Goal: Task Accomplishment & Management: Complete application form

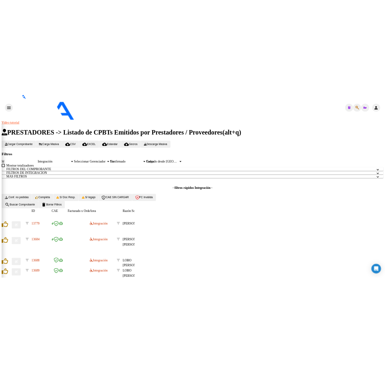
scroll to position [241, 0]
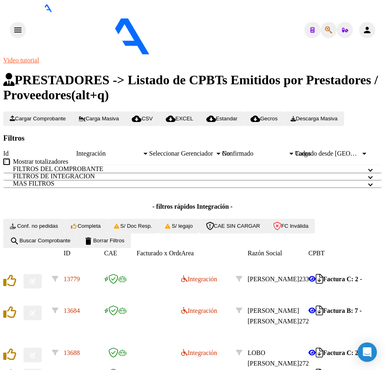
click at [271, 134] on form "Filtros Id Integración Area Seleccionar Gerenciador Seleccionar Gerenciador No …" at bounding box center [192, 191] width 378 height 115
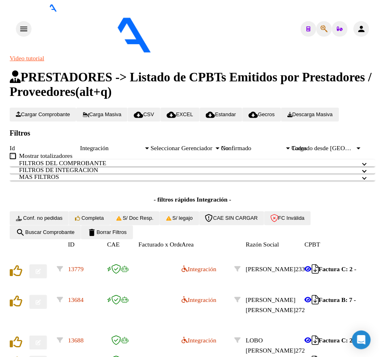
scroll to position [288, 0]
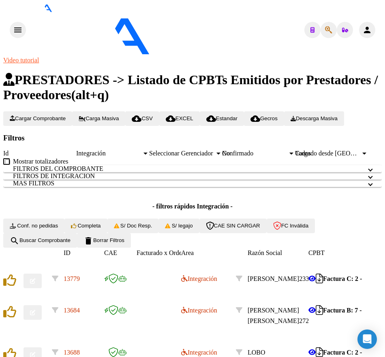
click at [262, 134] on form "Filtros Id Integración Area Seleccionar Gerenciador Seleccionar Gerenciador No …" at bounding box center [192, 191] width 378 height 115
paste input "[PERSON_NAME]"
type input "[PERSON_NAME]"
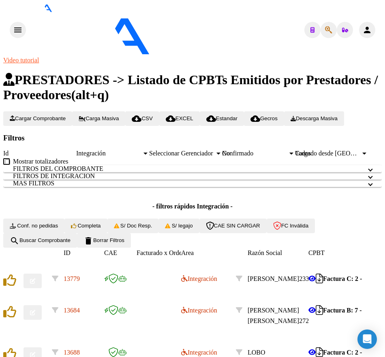
type textarea "20497405425"
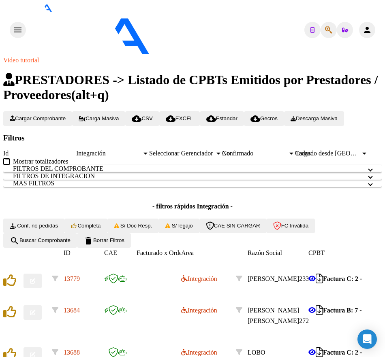
copy span "20497405425"
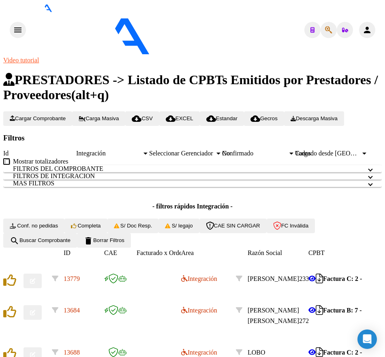
scroll to position [446, 0]
click at [13, 25] on mat-icon "menu" at bounding box center [18, 30] width 10 height 10
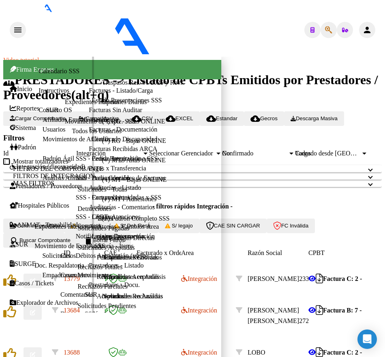
click at [22, 163] on span "Integración (discapacidad)" at bounding box center [47, 166] width 75 height 7
click at [92, 162] on link "Pedido Integración a SSS" at bounding box center [125, 158] width 66 height 7
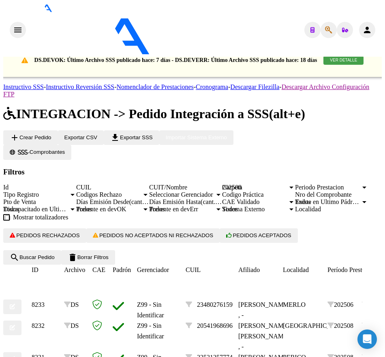
click at [222, 191] on div "202508" at bounding box center [255, 187] width 66 height 7
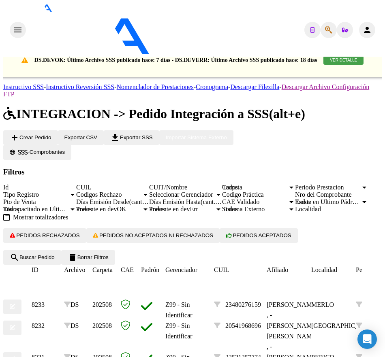
click at [177, 147] on app-list-header "INTEGRACION -> Pedido Integración a SSS (alt+e) add Crear Pedido Exportar CSV f…" at bounding box center [192, 186] width 378 height 158
click at [144, 184] on input "CUIL" at bounding box center [112, 187] width 73 height 7
paste input "20497405425"
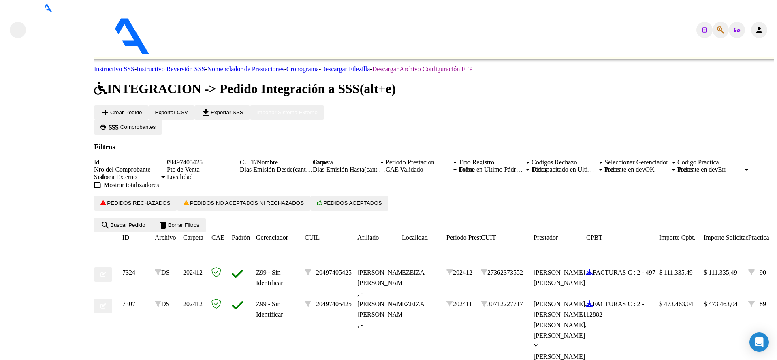
scroll to position [207, 0]
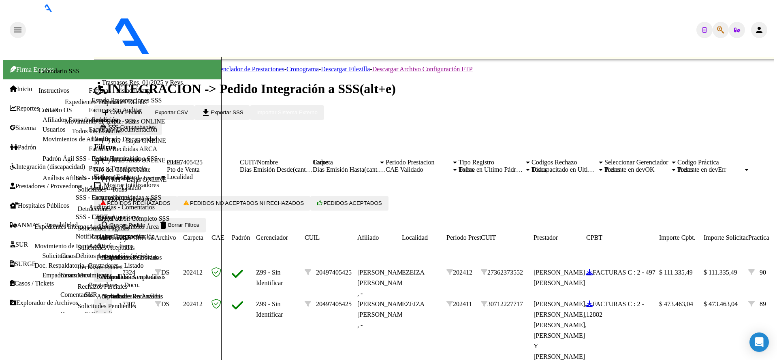
type input "20497405425"
click at [13, 25] on mat-icon "menu" at bounding box center [18, 30] width 10 height 10
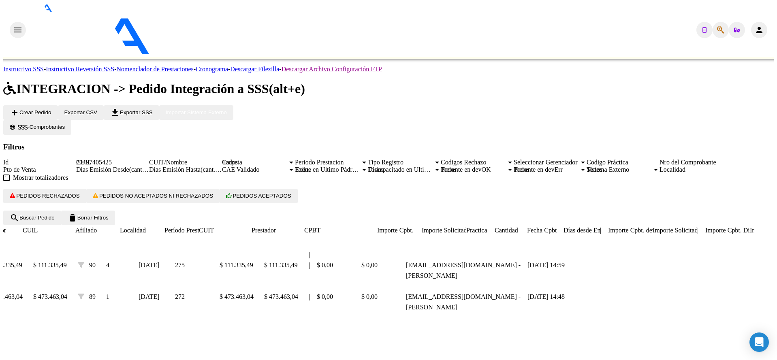
scroll to position [0, 0]
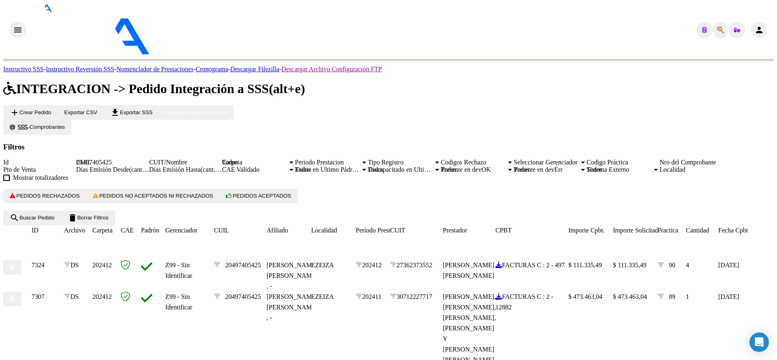
click at [244, 262] on span "20497405425" at bounding box center [243, 265] width 36 height 7
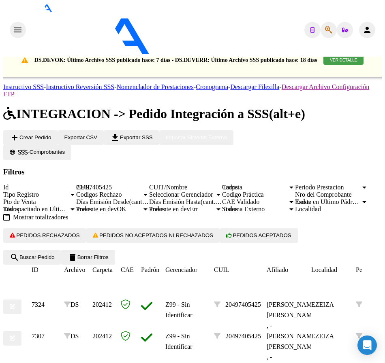
drag, startPoint x: 116, startPoint y: 343, endPoint x: 65, endPoint y: 301, distance: 66.7
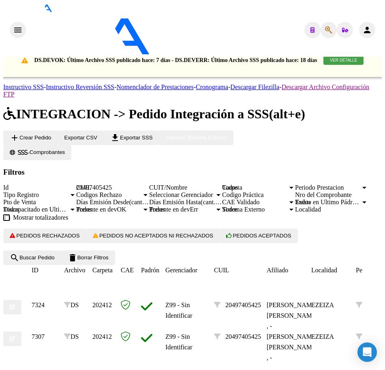
scroll to position [320, 0]
click at [14, 25] on mat-icon "menu" at bounding box center [18, 30] width 10 height 10
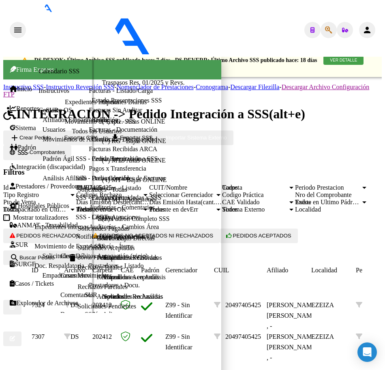
click at [24, 163] on link "Integración (discapacidad)" at bounding box center [47, 166] width 75 height 7
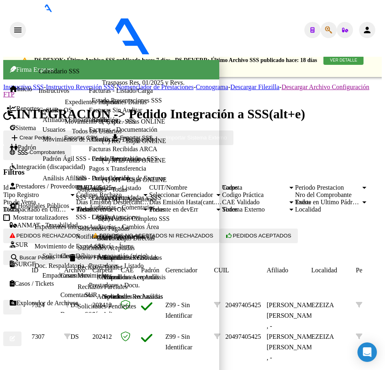
click at [27, 183] on span "Prestadores / Proveedores" at bounding box center [46, 186] width 73 height 7
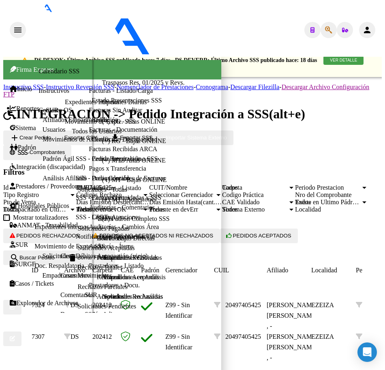
click at [30, 163] on span "Integración (discapacidad)" at bounding box center [47, 166] width 75 height 7
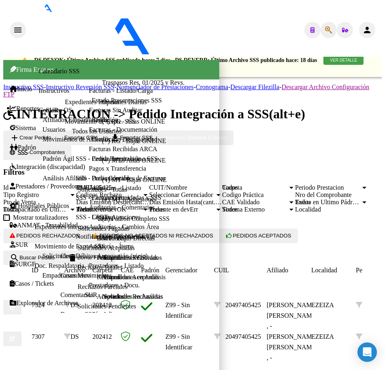
click at [38, 183] on span "Prestadores / Proveedores" at bounding box center [46, 186] width 73 height 7
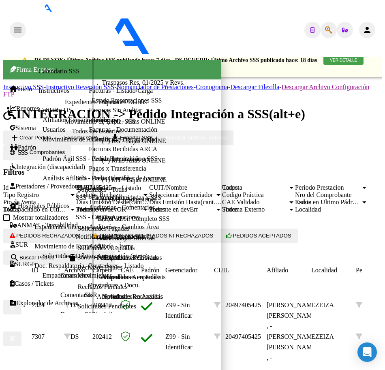
click at [36, 183] on span "Prestadores / Proveedores" at bounding box center [46, 186] width 73 height 7
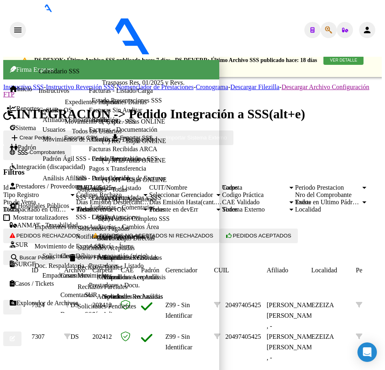
click at [32, 163] on span "Integración (discapacidad)" at bounding box center [47, 166] width 75 height 7
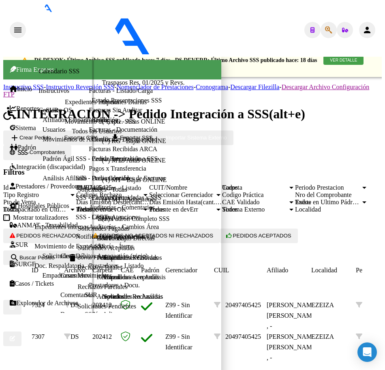
click at [92, 220] on link "Legajos" at bounding box center [102, 216] width 21 height 7
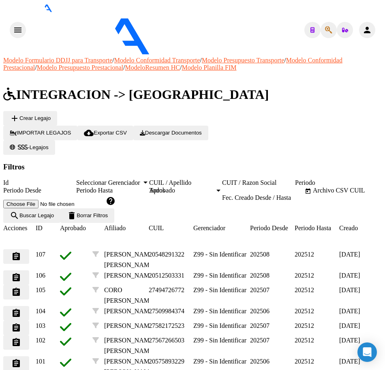
click at [212, 179] on input "CUIL / Apellido" at bounding box center [185, 182] width 73 height 7
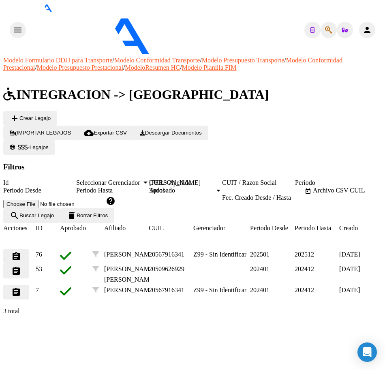
type input "[PERSON_NAME]"
click at [23, 264] on button "assignment" at bounding box center [16, 256] width 26 height 15
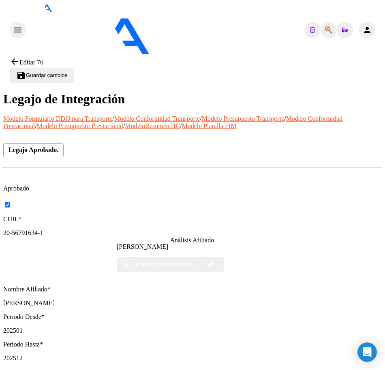
paste input "27-27250454-2"
type input "27-27250454-2"
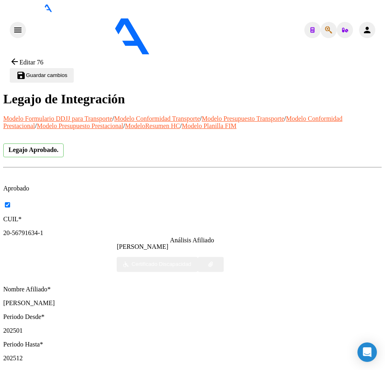
drag, startPoint x: 282, startPoint y: 139, endPoint x: 350, endPoint y: 144, distance: 68.3
type input "$ 1.223.323,00"
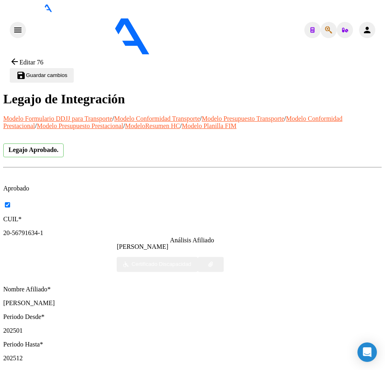
type input "202510"
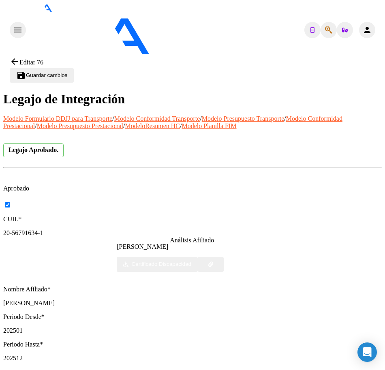
checkbox input "true"
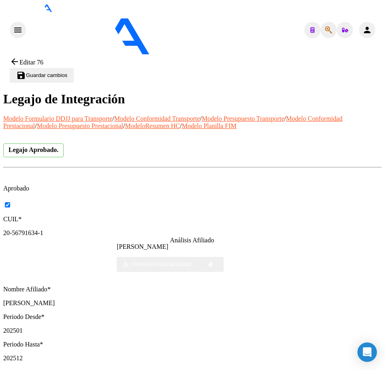
click at [18, 199] on span at bounding box center [14, 203] width 8 height 8
click at [10, 202] on input "checkbox" at bounding box center [7, 204] width 5 height 5
checkbox input "false"
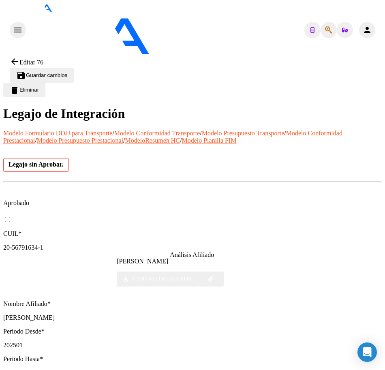
checkbox input "true"
click at [18, 215] on span at bounding box center [10, 218] width 15 height 6
click at [10, 217] on input "checkbox" at bounding box center [7, 219] width 5 height 5
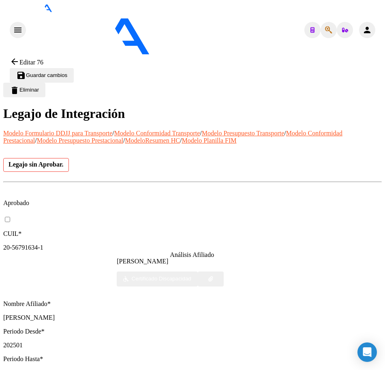
checkbox input "true"
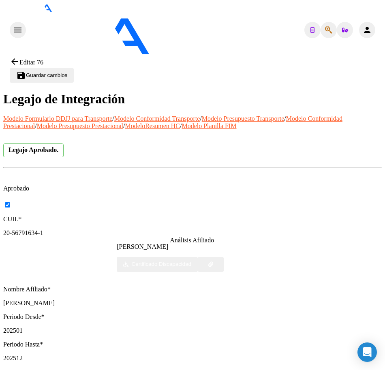
scroll to position [0, 0]
click at [67, 72] on span "Guardar cambios" at bounding box center [46, 75] width 41 height 6
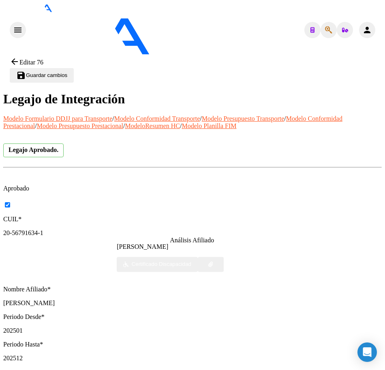
checkbox input "true"
click at [67, 72] on span "Guardar cambios" at bounding box center [46, 75] width 41 height 6
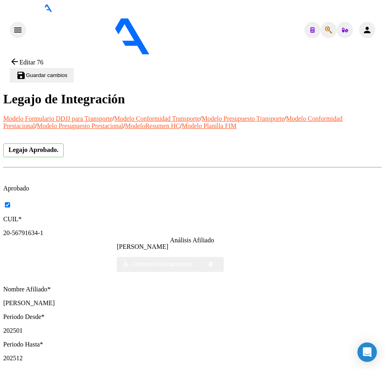
scroll to position [75, 0]
click at [10, 22] on button "menu" at bounding box center [18, 30] width 16 height 16
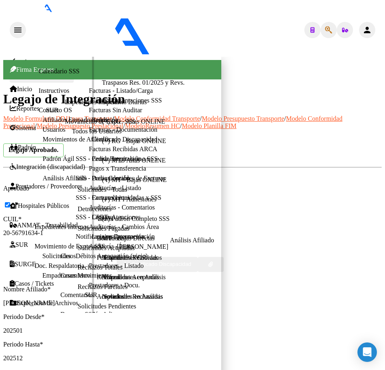
click at [18, 163] on span "Integración (discapacidad)" at bounding box center [47, 166] width 75 height 7
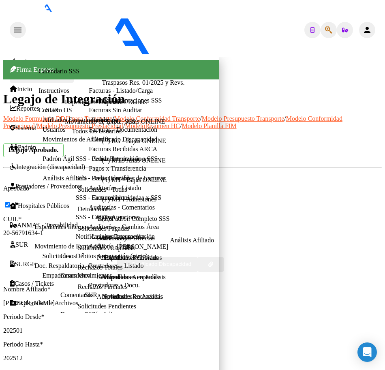
click at [36, 183] on span "Prestadores / Proveedores" at bounding box center [46, 186] width 73 height 7
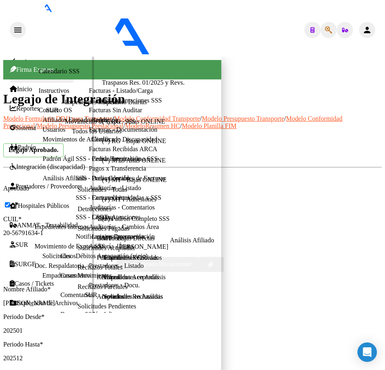
click at [89, 94] on link "Facturas - Listado/Carga" at bounding box center [121, 90] width 64 height 7
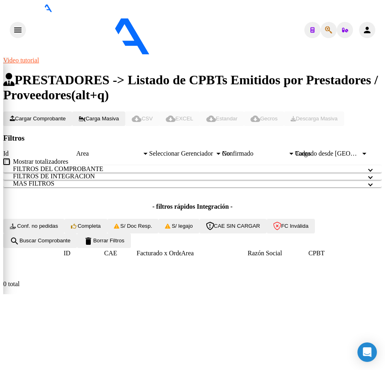
click at [28, 137] on mat-sidenav-container "Firma Express Inicio Calendario SSS Instructivos Contacto OS Reportes SUR Exped…" at bounding box center [192, 175] width 378 height 237
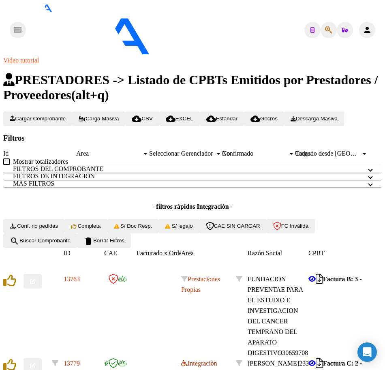
scroll to position [288, 0]
click at [23, 358] on datatable-body-cell at bounding box center [13, 374] width 20 height 32
click at [188, 360] on icon at bounding box center [184, 363] width 6 height 6
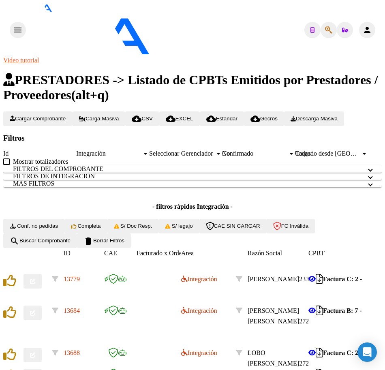
click at [124, 237] on span "delete Borrar Filtros" at bounding box center [103, 240] width 41 height 6
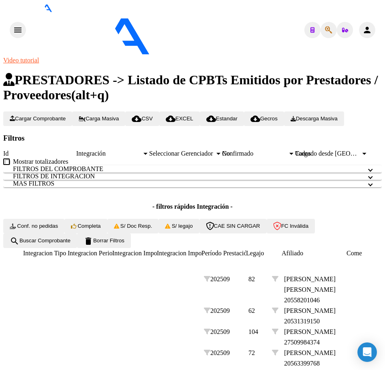
scroll to position [0, 919]
click at [230, 250] on span "Período Prestación" at bounding box center [225, 253] width 49 height 7
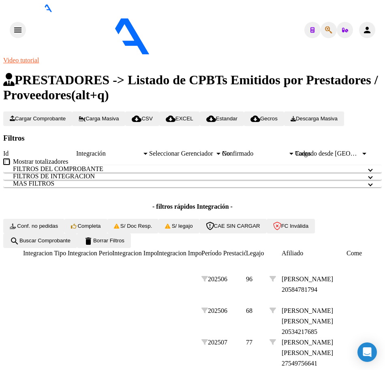
click at [230, 248] on datatable-header-cell "Período Prestación" at bounding box center [223, 253] width 45 height 11
click at [229, 250] on span "Período Prestación" at bounding box center [225, 253] width 49 height 7
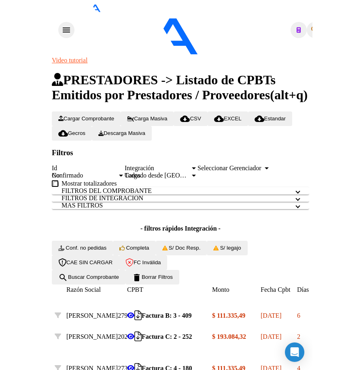
scroll to position [248, 0]
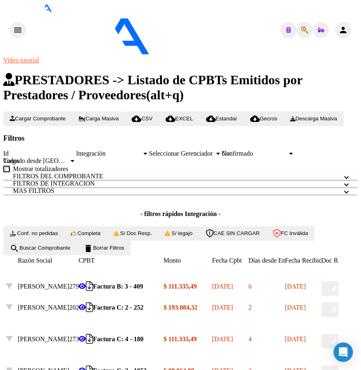
click at [341, 281] on button "button" at bounding box center [335, 288] width 26 height 15
drag, startPoint x: 83, startPoint y: 217, endPoint x: 113, endPoint y: 244, distance: 40.7
drag, startPoint x: 172, startPoint y: 329, endPoint x: 177, endPoint y: 301, distance: 28.4
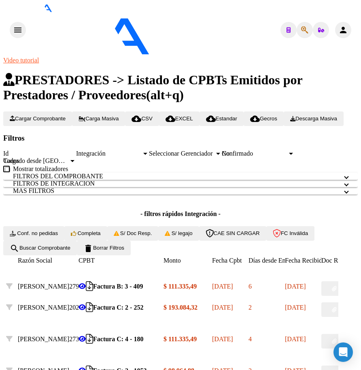
click at [93, 286] on icon "Descargar documento" at bounding box center [89, 286] width 7 height 0
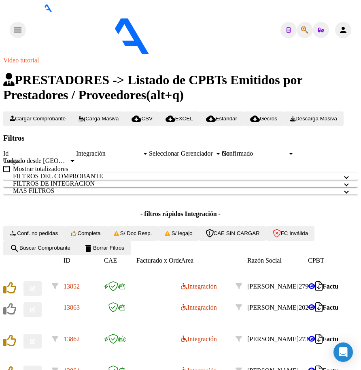
click at [42, 281] on button "button" at bounding box center [32, 288] width 18 height 15
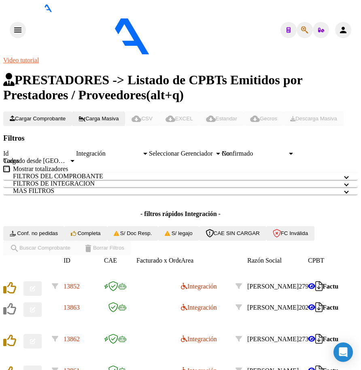
scroll to position [0, 0]
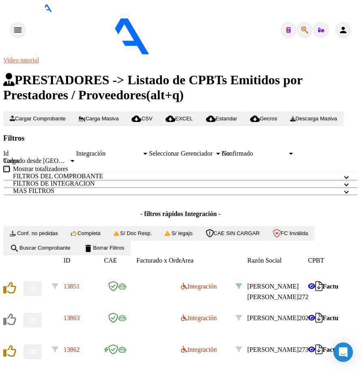
click at [242, 283] on icon at bounding box center [239, 286] width 6 height 6
type input "27258013072"
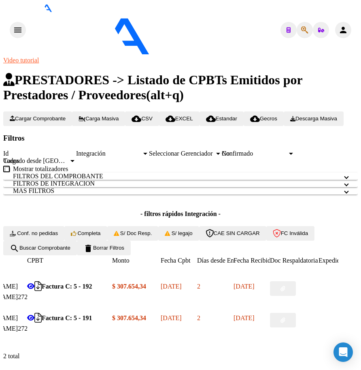
scroll to position [0, 272]
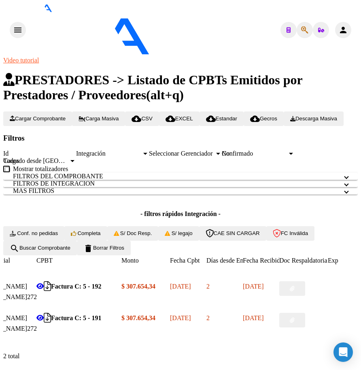
click at [305, 281] on button "button" at bounding box center [292, 288] width 26 height 15
click at [51, 286] on icon "Descargar documento" at bounding box center [47, 286] width 7 height 0
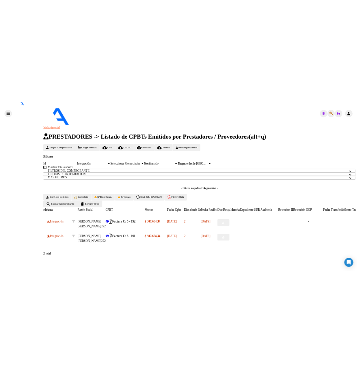
scroll to position [45, 0]
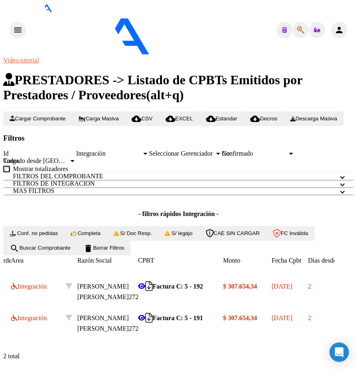
click at [319, 134] on div "Filtros Id Integración Area Seleccionar Gerenciador Seleccionar Gerenciador No …" at bounding box center [178, 187] width 351 height 107
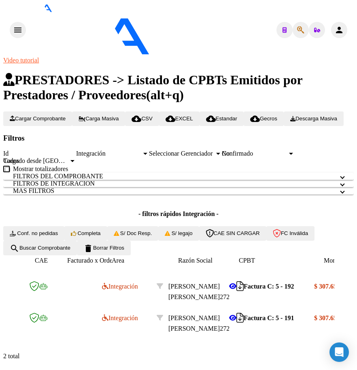
scroll to position [0, 0]
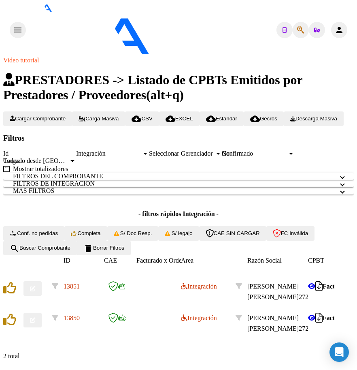
click at [35, 286] on icon "button" at bounding box center [32, 288] width 5 height 5
type input "[DATE]"
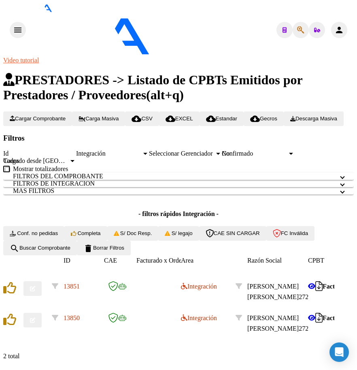
scroll to position [770, 0]
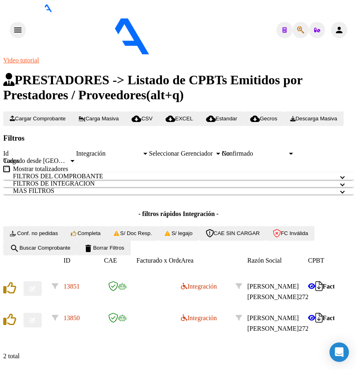
type input "$ 0,00"
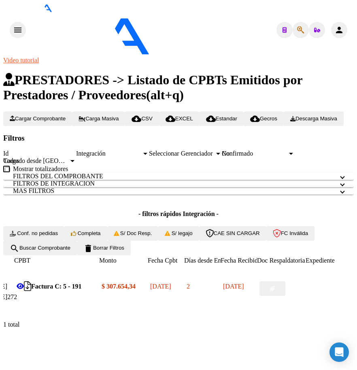
scroll to position [0, 294]
click at [273, 291] on span "button" at bounding box center [270, 288] width 5 height 6
click at [29, 286] on icon "Descargar documento" at bounding box center [24, 286] width 7 height 0
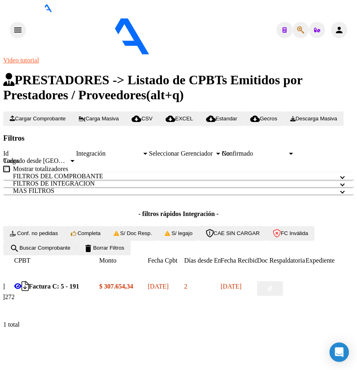
click at [345, 156] on div "Video tutorial PRESTADORES -> Listado de CPBTs Emitidos por Prestadores / Prove…" at bounding box center [178, 196] width 351 height 278
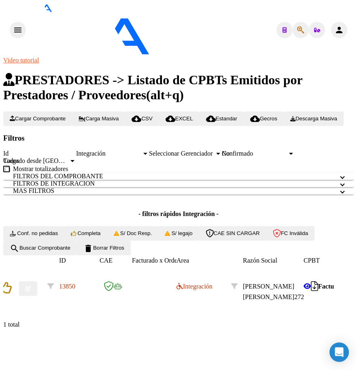
click at [37, 292] on button "button" at bounding box center [28, 288] width 18 height 15
type input "[DATE]"
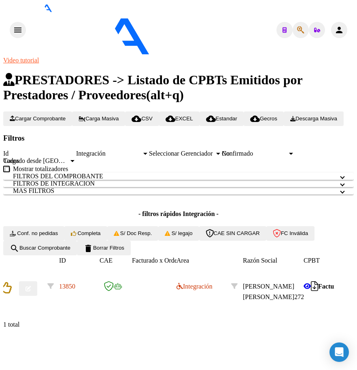
scroll to position [770, 0]
type input "$ 0,00"
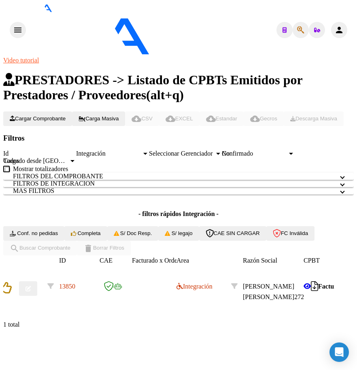
scroll to position [709, 0]
click at [120, 335] on div "Video tutorial PRESTADORES -> Listado de CPBTs Emitidos por Prestadores / Prove…" at bounding box center [178, 196] width 351 height 278
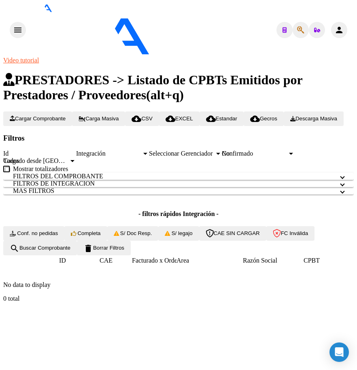
click at [131, 247] on button "delete Borrar Filtros" at bounding box center [104, 248] width 54 height 15
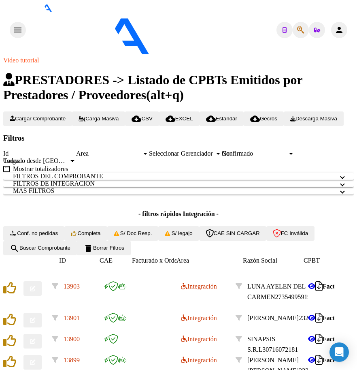
scroll to position [215, 0]
click at [188, 283] on icon at bounding box center [184, 286] width 6 height 6
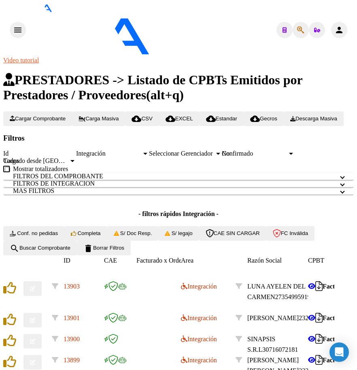
click at [124, 245] on span "delete Borrar Filtros" at bounding box center [103, 248] width 41 height 6
click at [188, 283] on icon at bounding box center [184, 286] width 6 height 6
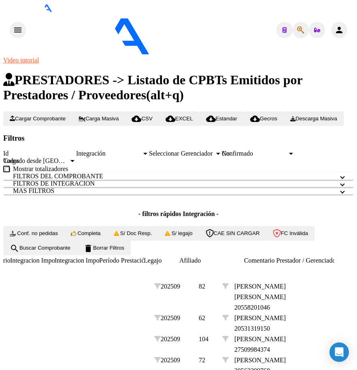
scroll to position [0, 1021]
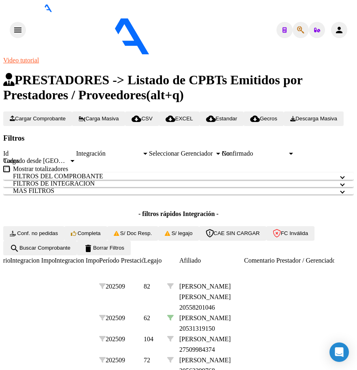
click at [174, 314] on icon at bounding box center [170, 317] width 6 height 6
type input "20531319150"
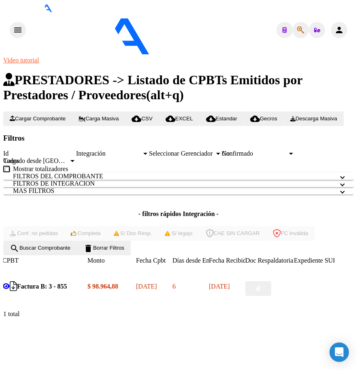
scroll to position [0, 311]
click at [267, 286] on button "button" at bounding box center [254, 288] width 26 height 15
click at [12, 286] on icon "Descargar documento" at bounding box center [8, 286] width 7 height 0
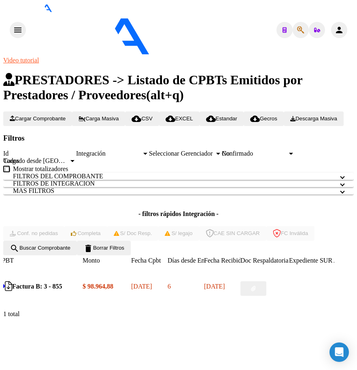
click at [83, 311] on div "1 total" at bounding box center [178, 313] width 351 height 7
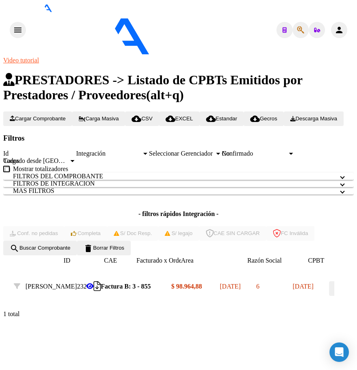
scroll to position [0, 0]
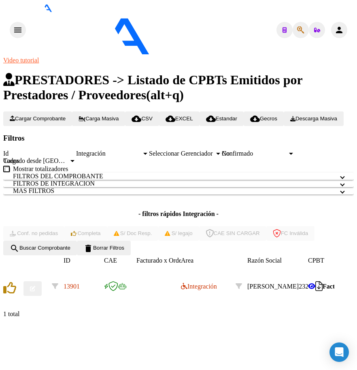
click at [35, 291] on icon "button" at bounding box center [32, 288] width 5 height 5
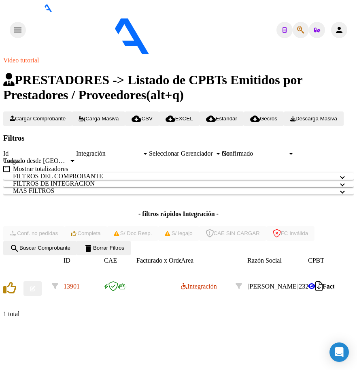
type input "[DATE]"
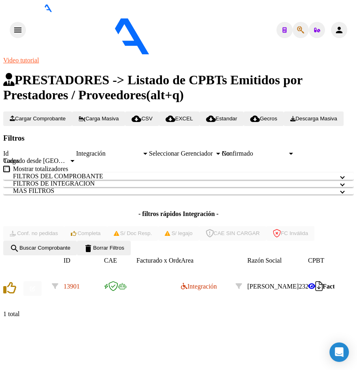
scroll to position [737, 0]
drag, startPoint x: 200, startPoint y: 364, endPoint x: 222, endPoint y: 352, distance: 25.0
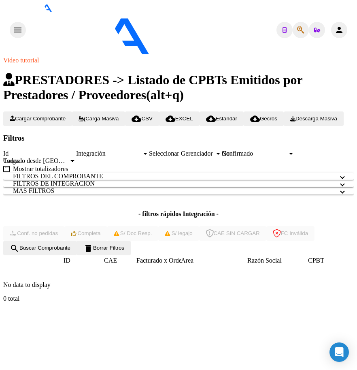
scroll to position [94, 0]
click at [131, 249] on button "delete Borrar Filtros" at bounding box center [104, 248] width 54 height 15
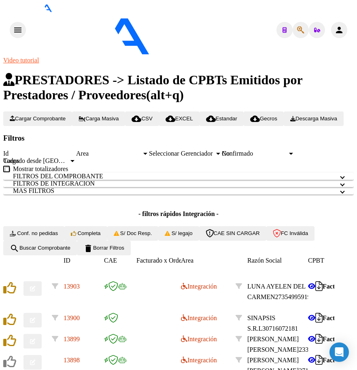
drag, startPoint x: 194, startPoint y: 303, endPoint x: 195, endPoint y: 299, distance: 5.0
click at [188, 289] on icon at bounding box center [184, 286] width 6 height 6
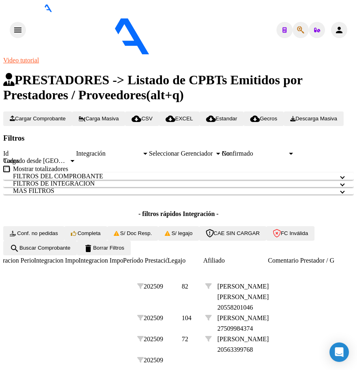
scroll to position [0, 997]
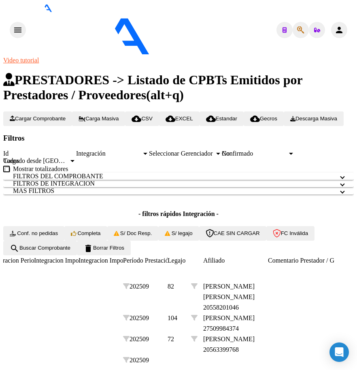
type input "20558807963"
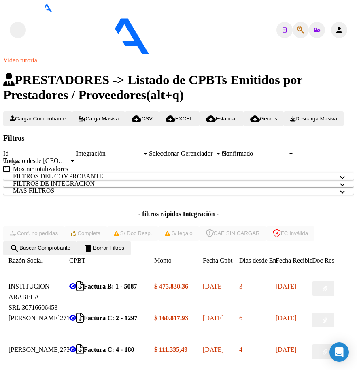
scroll to position [0, 235]
